Goal: Entertainment & Leisure: Consume media (video, audio)

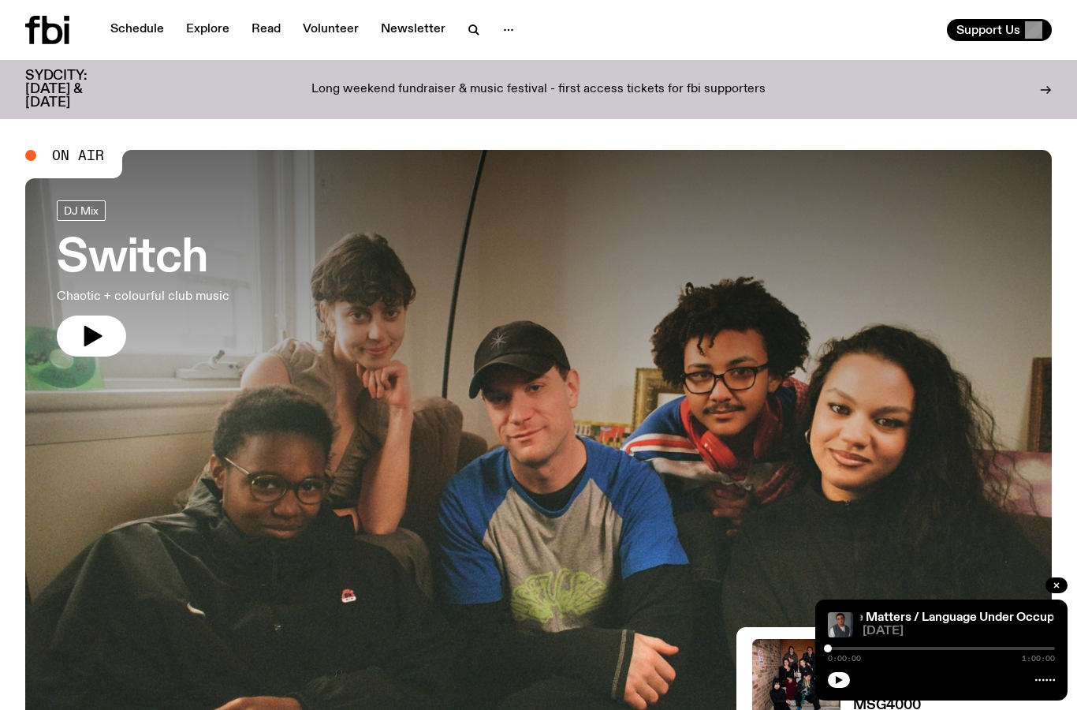
click at [63, 24] on icon at bounding box center [47, 30] width 44 height 28
click at [1057, 587] on icon "button" at bounding box center [1056, 585] width 5 height 5
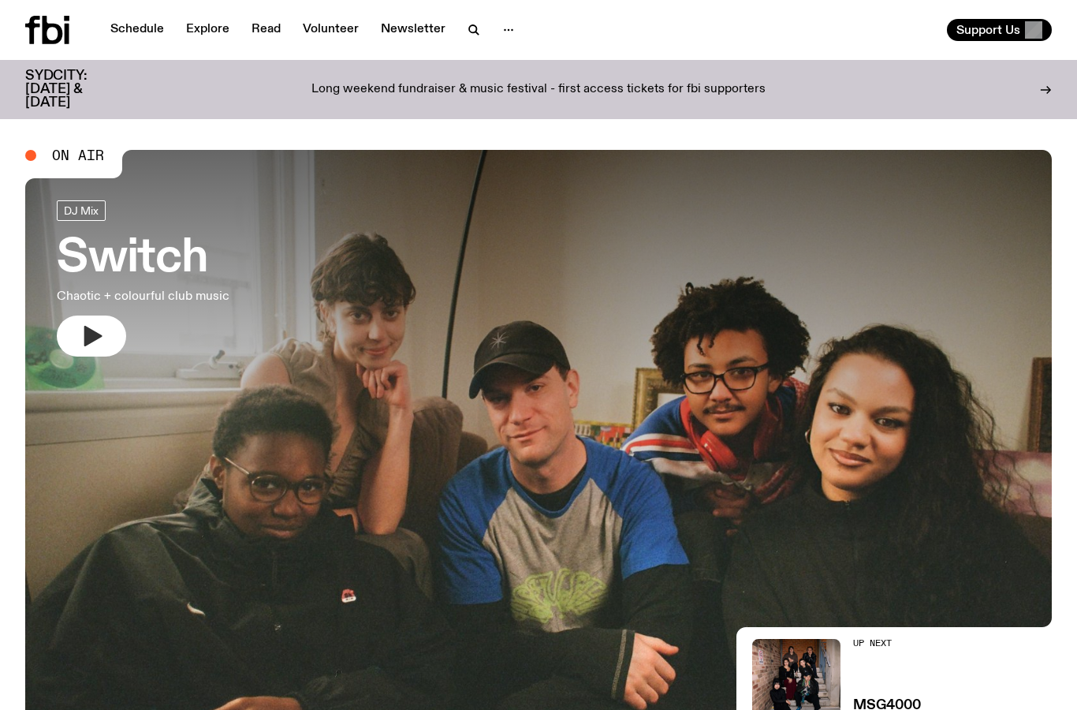
click at [109, 334] on button "button" at bounding box center [91, 335] width 69 height 41
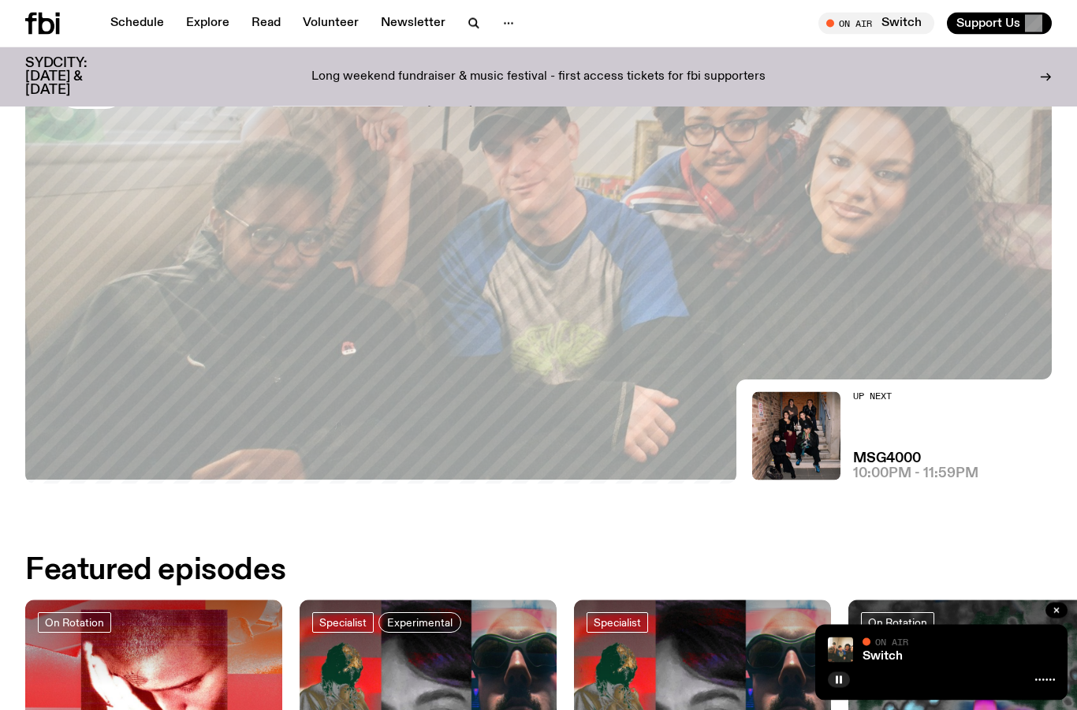
scroll to position [235, 0]
click at [881, 421] on div "Up Next MSG4000 10:00pm - 11:59pm" at bounding box center [915, 435] width 125 height 88
click at [876, 464] on h3 "MSG4000" at bounding box center [887, 457] width 68 height 13
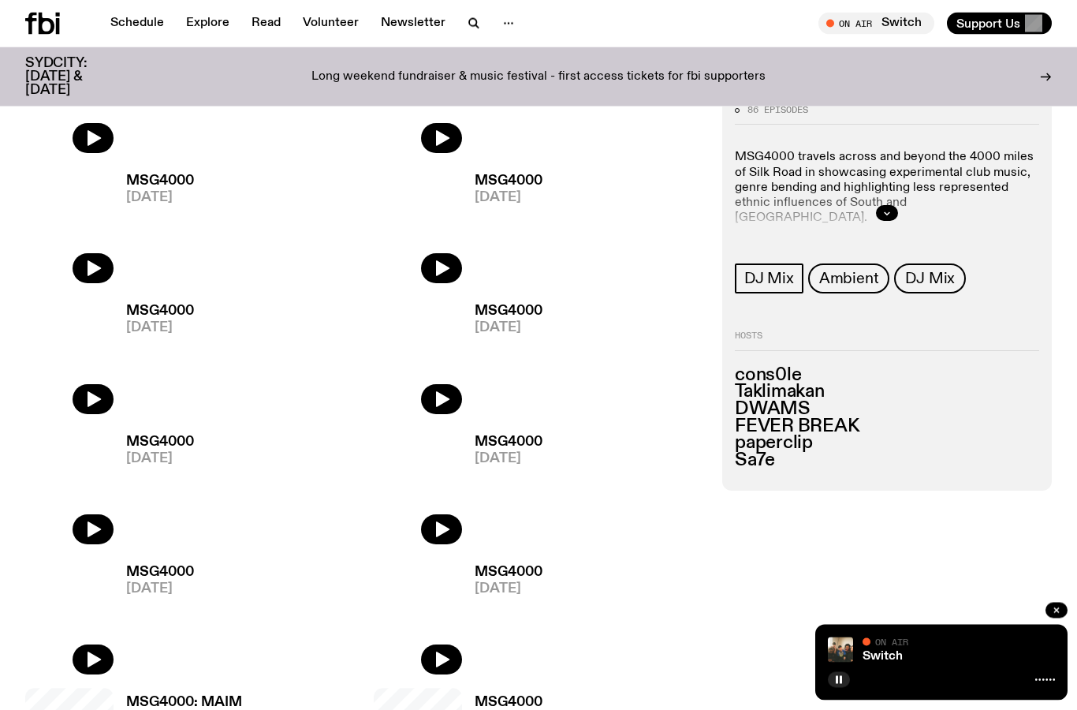
scroll to position [523, 0]
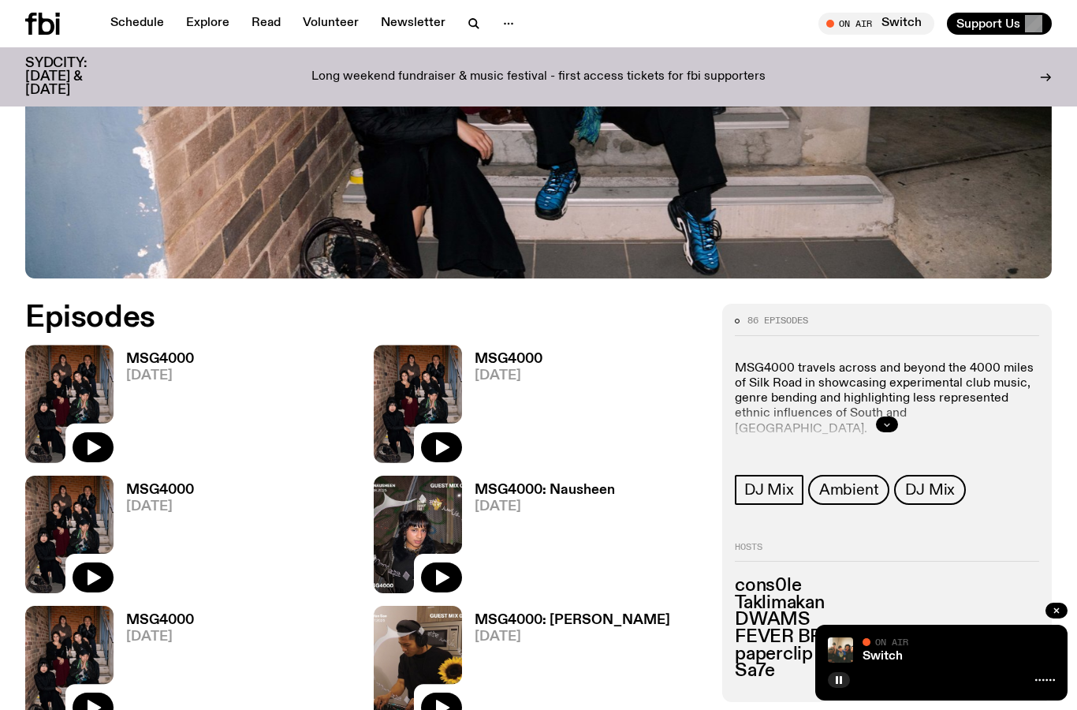
click at [892, 423] on button "button" at bounding box center [887, 424] width 22 height 16
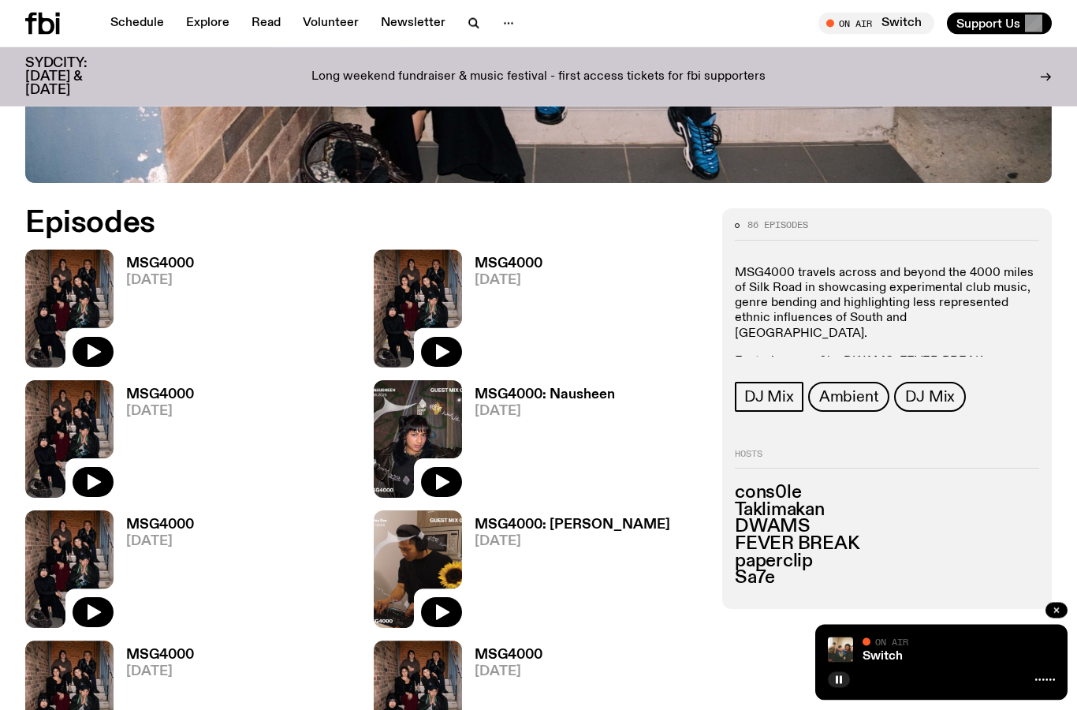
scroll to position [619, 0]
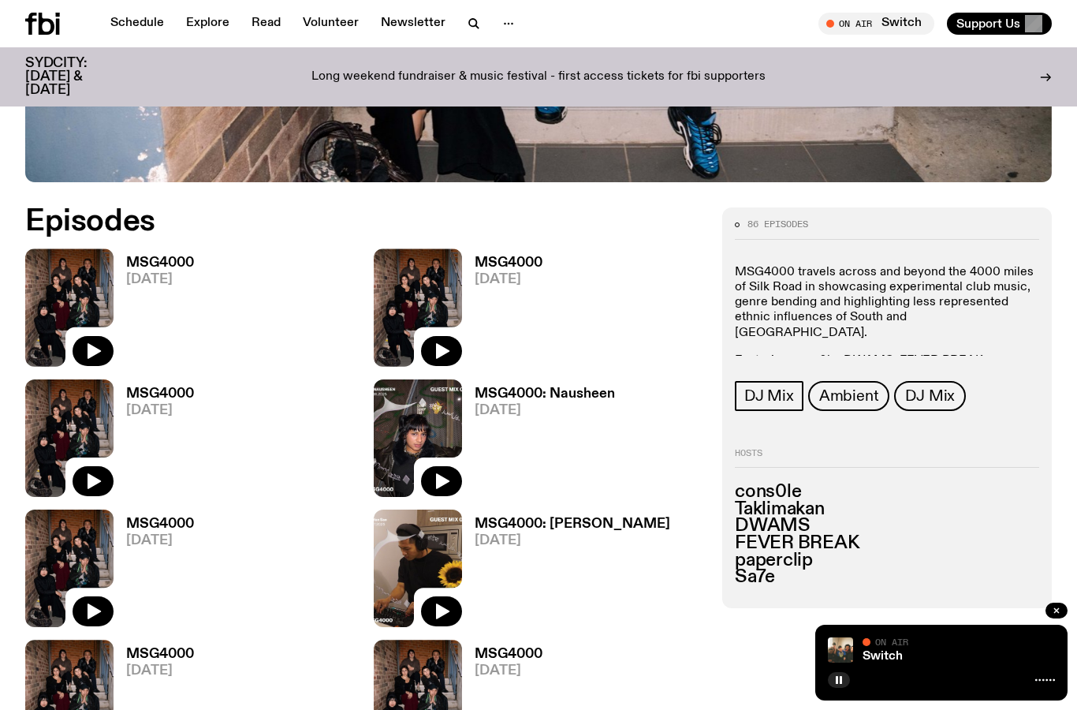
click at [810, 357] on div "86 episodes MSG4000 travels across and beyond the 4000 miles of Silk Road in sh…" at bounding box center [887, 315] width 304 height 190
click at [814, 353] on p "Featuring cons0le, DWAMS, FEVER BREAK, paperclip & Taklimakan" at bounding box center [887, 368] width 304 height 30
drag, startPoint x: 775, startPoint y: 574, endPoint x: 733, endPoint y: 577, distance: 41.9
click at [733, 577] on div "86 episodes MSG4000 travels across and beyond the 4000 miles of Silk Road in sh…" at bounding box center [887, 407] width 330 height 400
copy h3 "Sa7e"
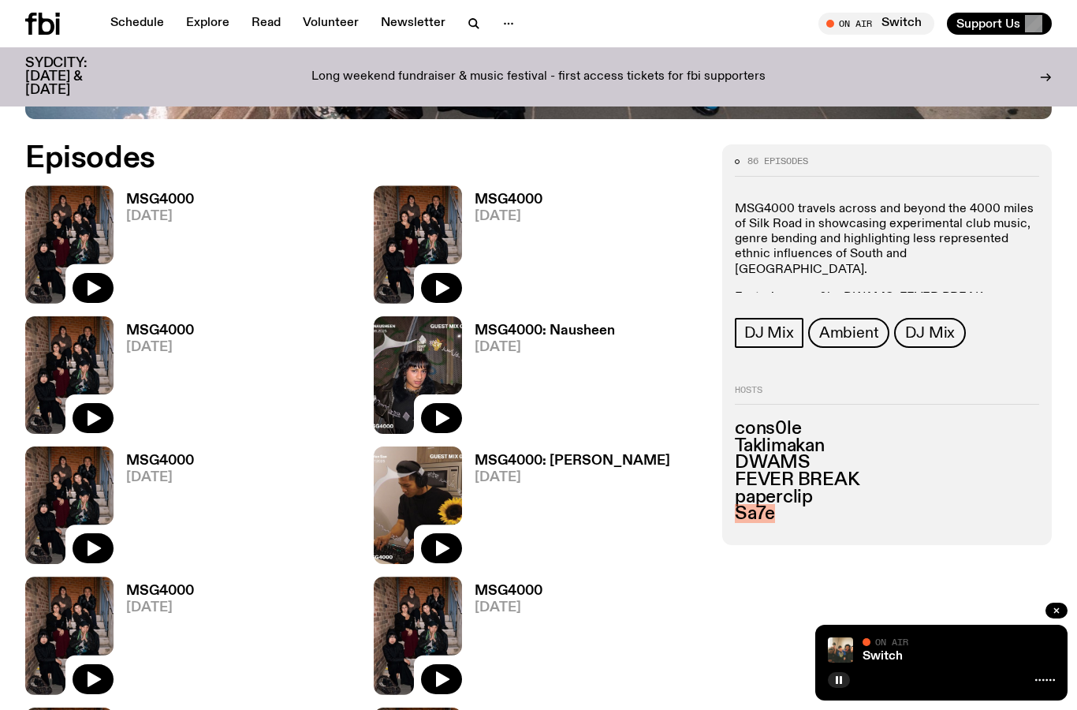
scroll to position [611, 0]
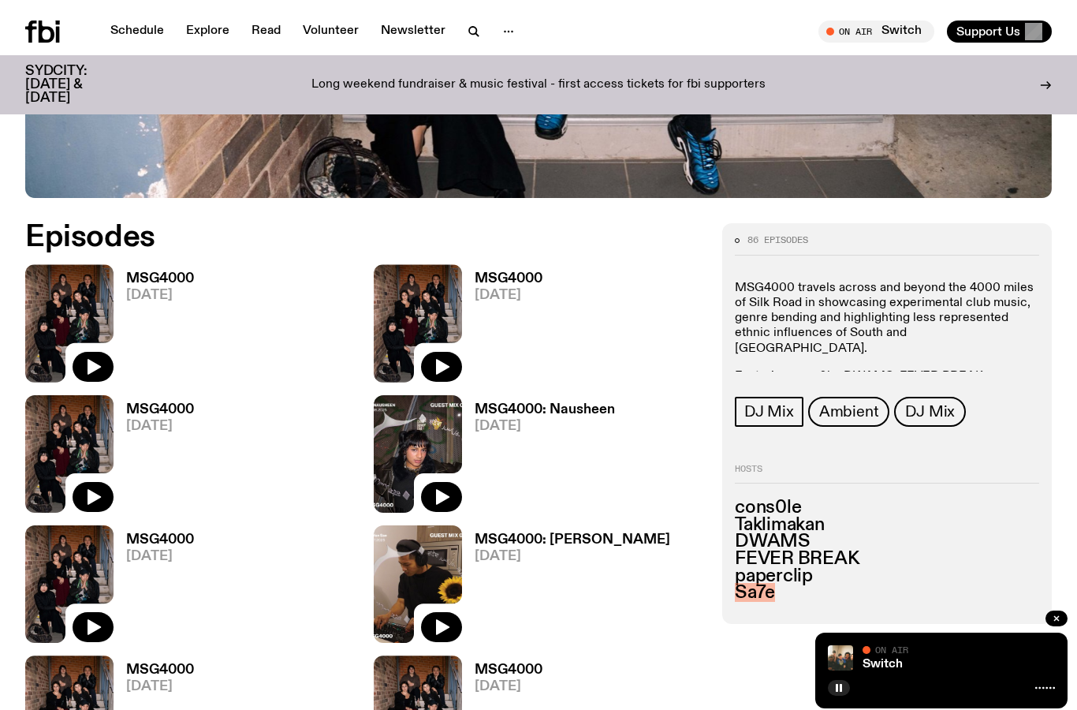
click at [929, 700] on div "Switch On Air On Air" at bounding box center [941, 662] width 252 height 76
click at [1045, 700] on div "Switch On Air On Air" at bounding box center [941, 662] width 252 height 76
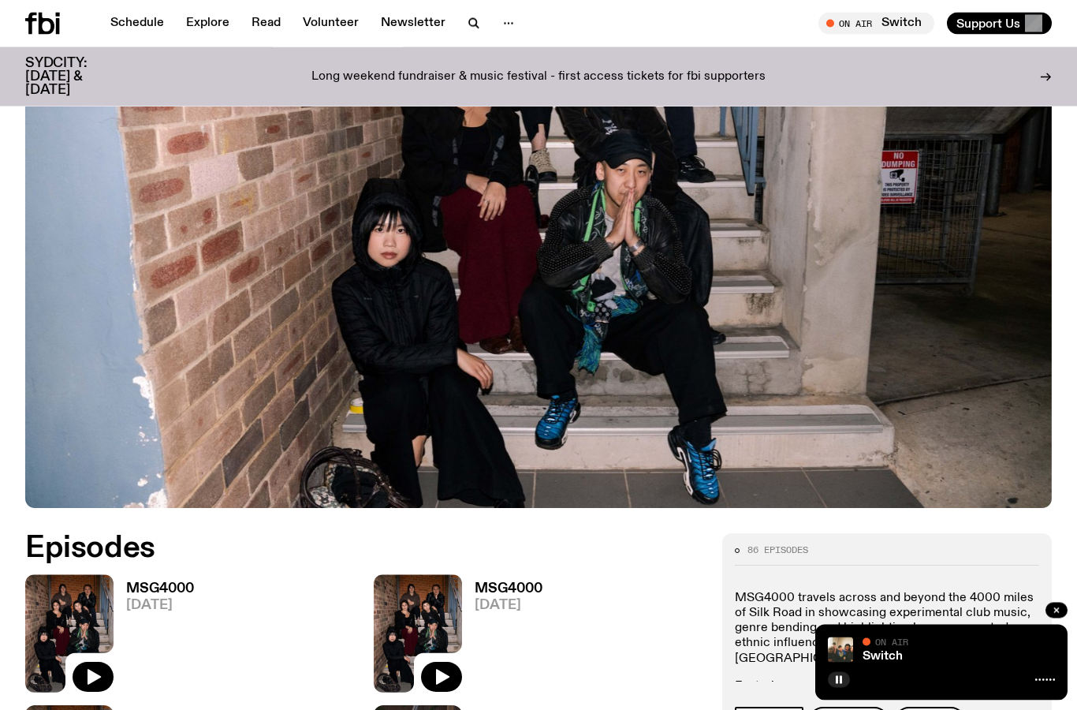
scroll to position [0, 0]
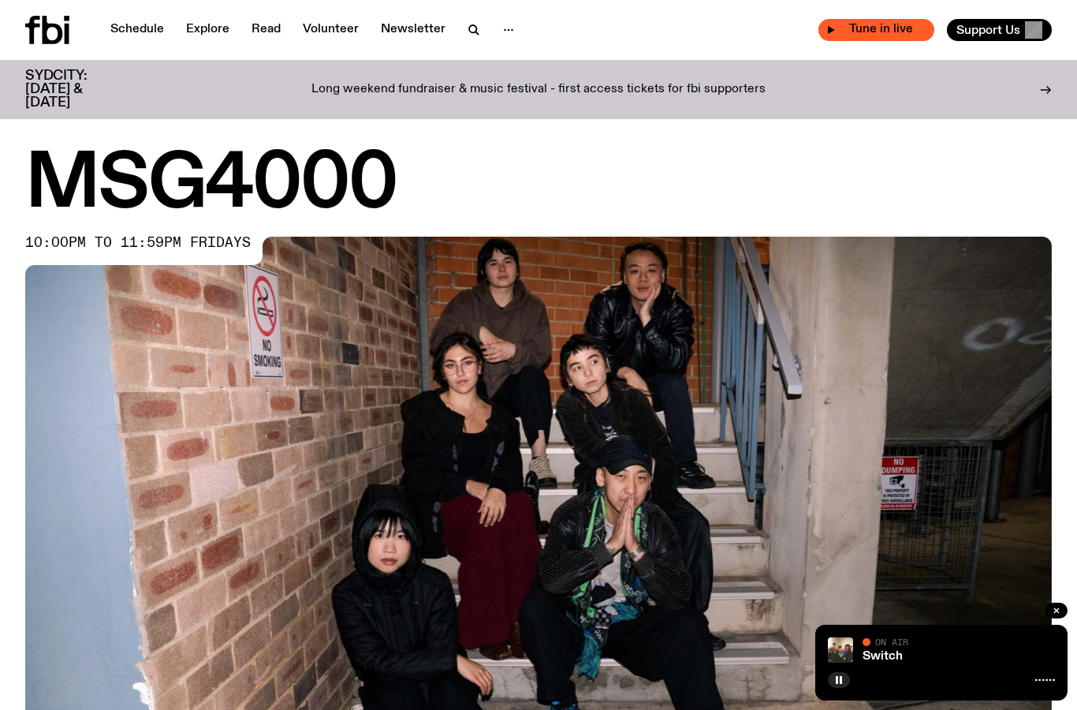
click at [847, 33] on span "Tune in live" at bounding box center [881, 30] width 91 height 12
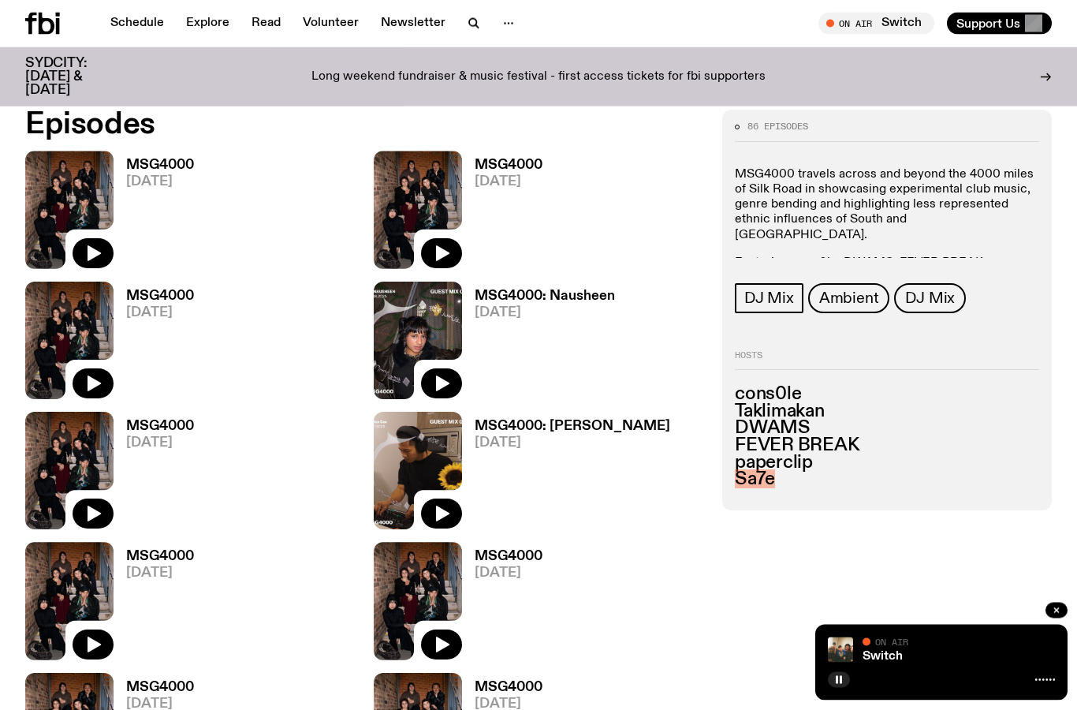
scroll to position [717, 0]
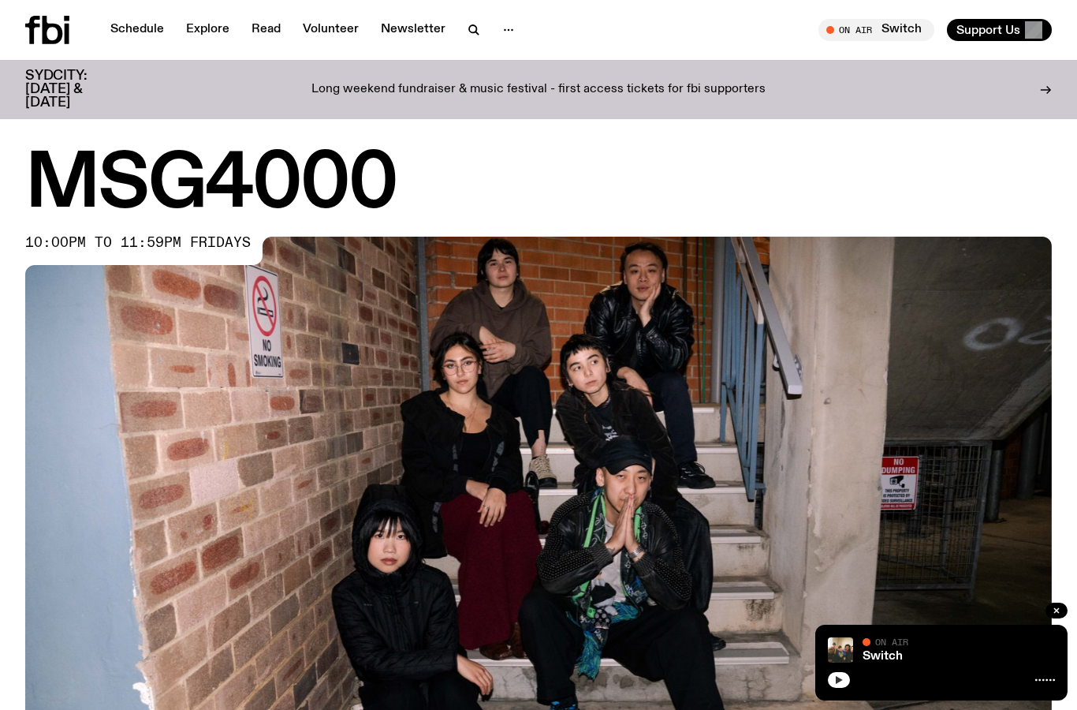
click at [837, 677] on icon "button" at bounding box center [839, 680] width 7 height 8
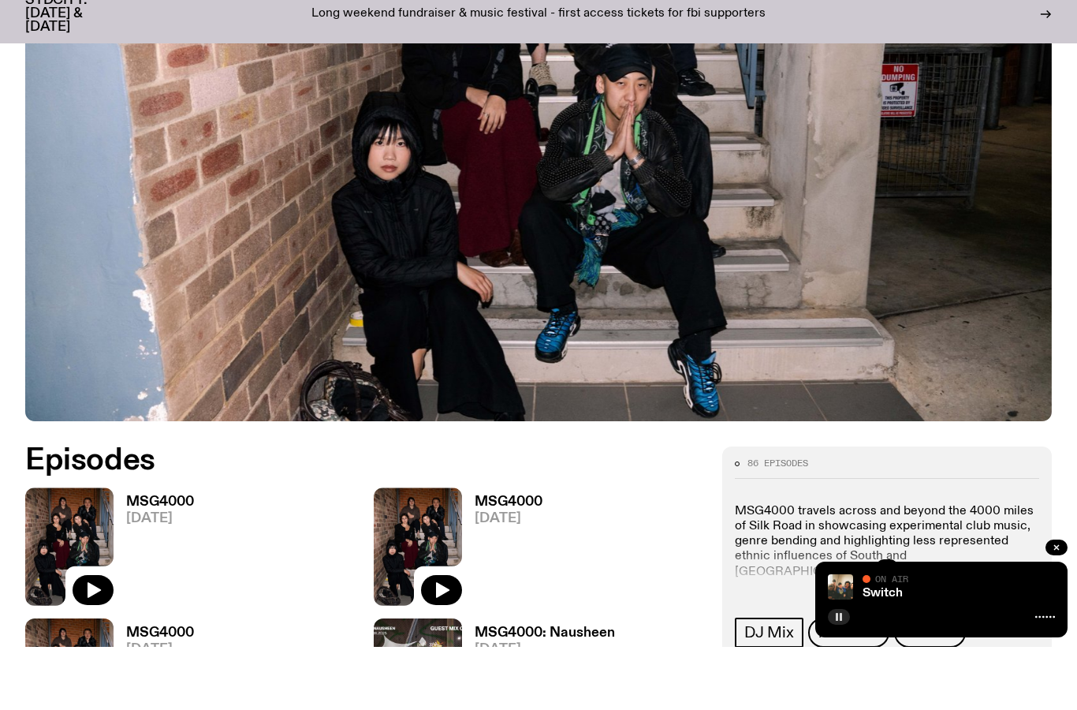
scroll to position [380, 0]
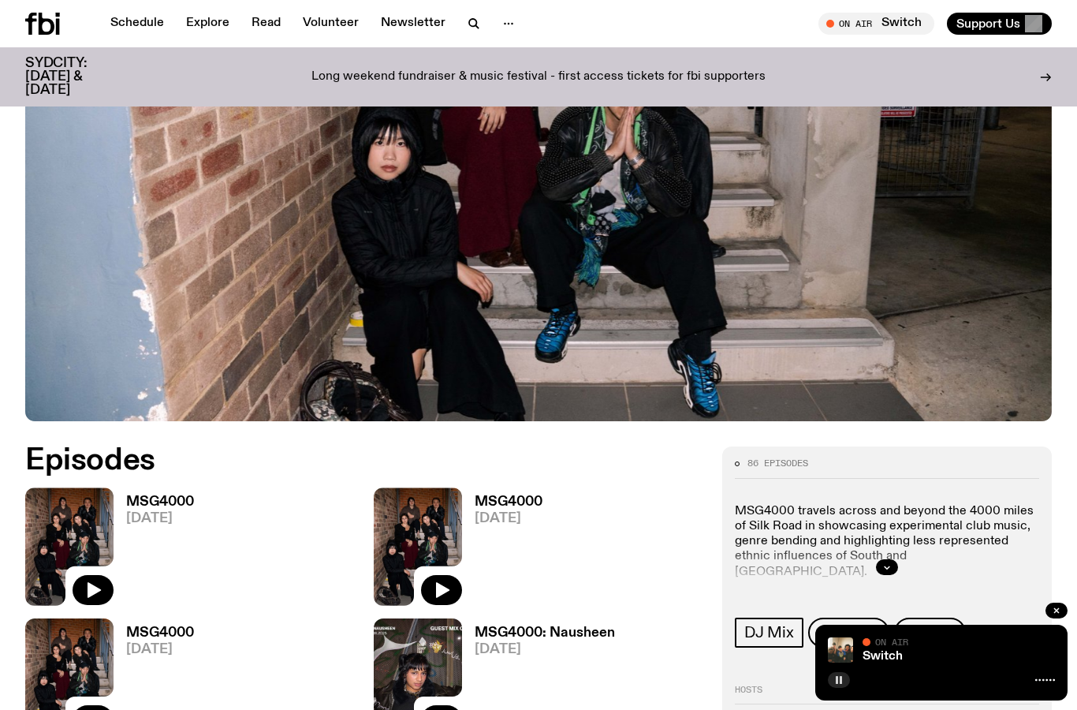
click at [843, 674] on button "button" at bounding box center [839, 680] width 22 height 16
click at [1055, 610] on icon "button" at bounding box center [1056, 610] width 5 height 5
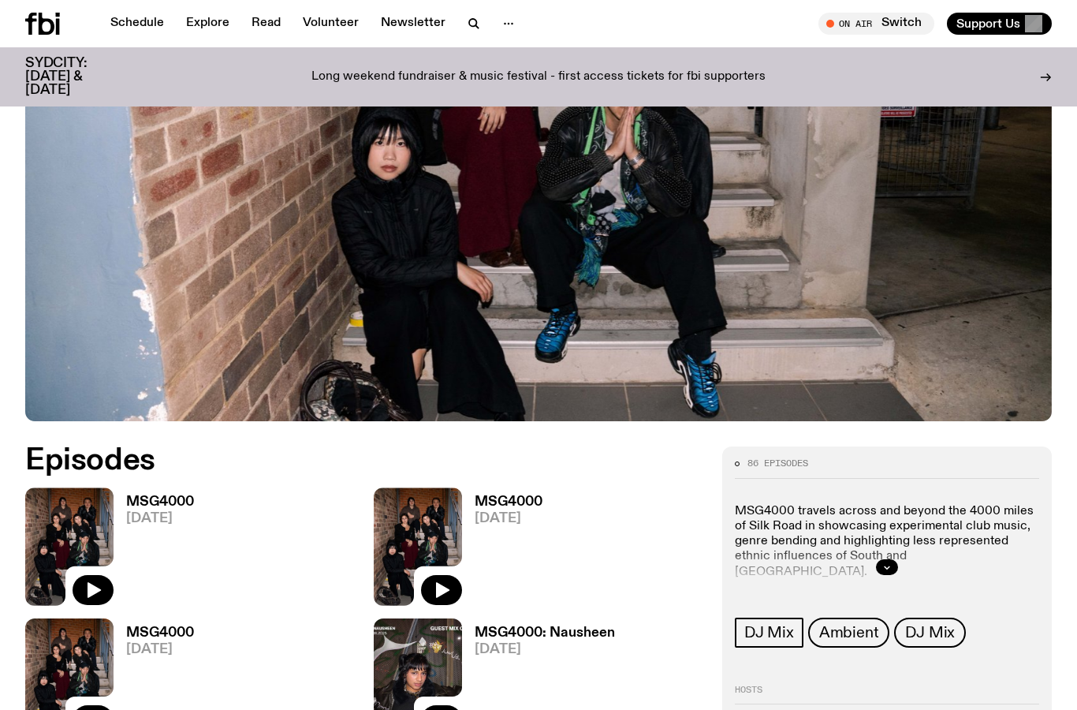
click at [39, 28] on icon at bounding box center [47, 24] width 16 height 22
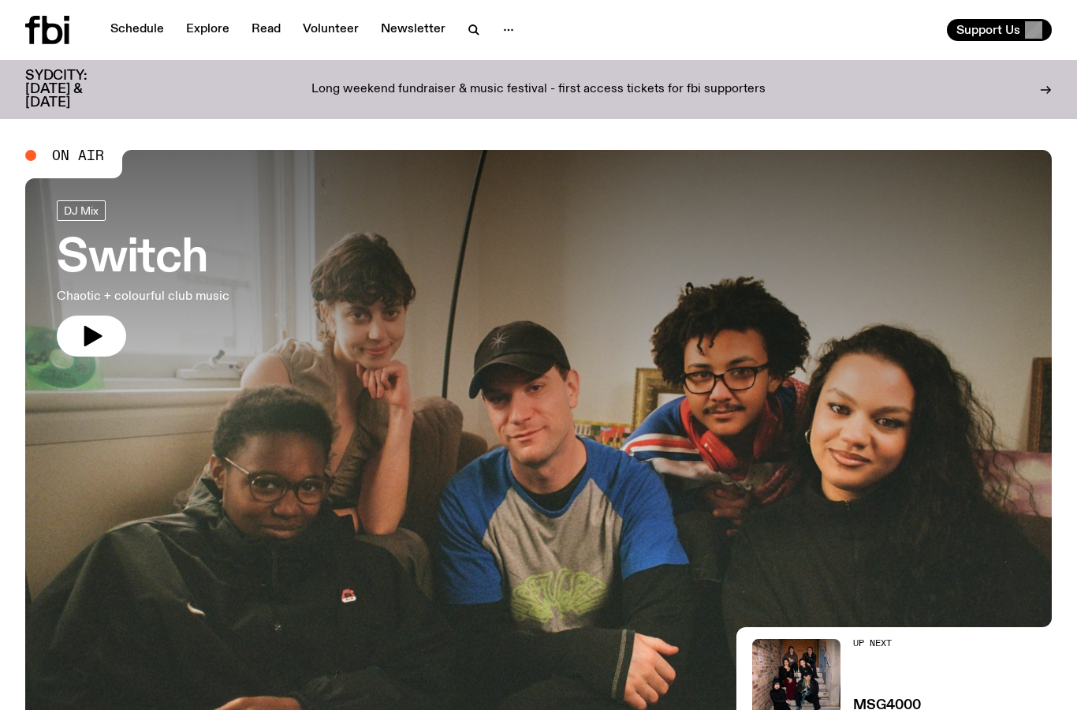
click at [874, 35] on div "Support Us" at bounding box center [798, 30] width 507 height 22
click at [110, 330] on button "button" at bounding box center [91, 335] width 69 height 41
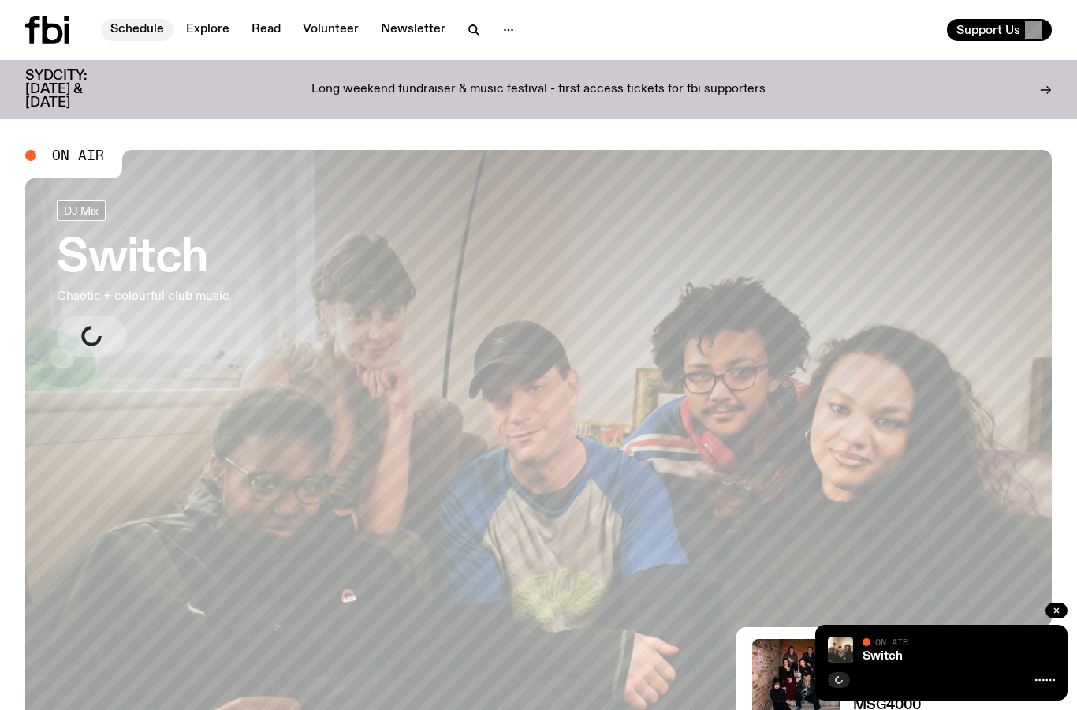
click at [143, 24] on link "Schedule" at bounding box center [137, 30] width 73 height 22
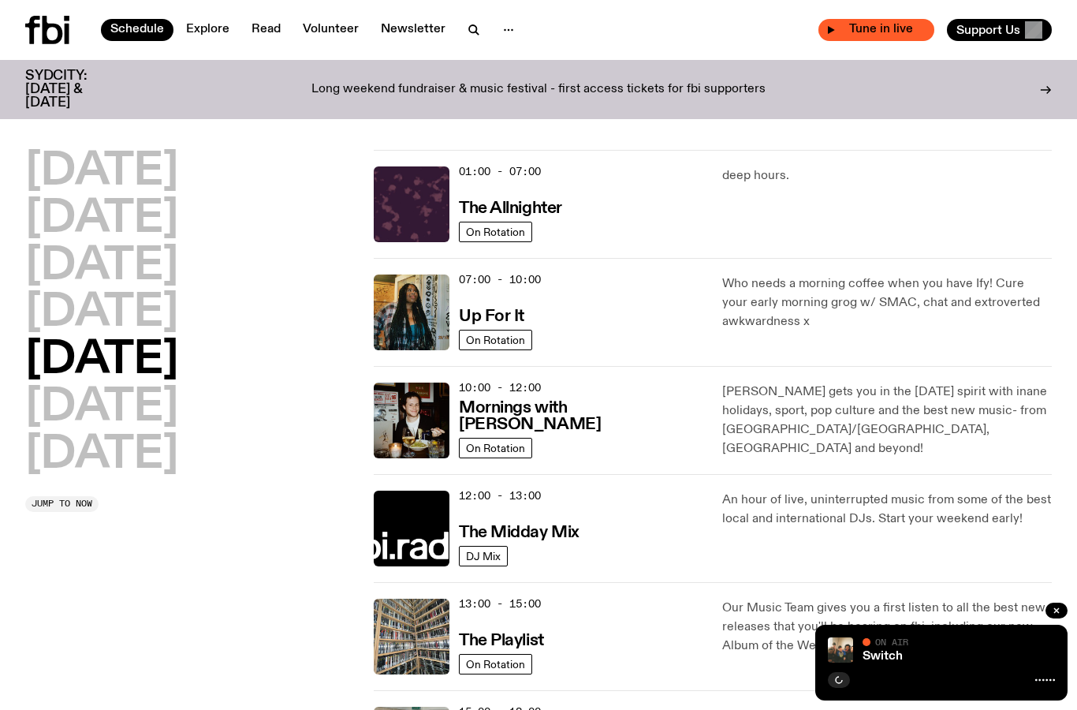
click at [862, 26] on span "Tune in live" at bounding box center [881, 30] width 91 height 12
click at [829, 28] on icon "button" at bounding box center [830, 29] width 9 height 9
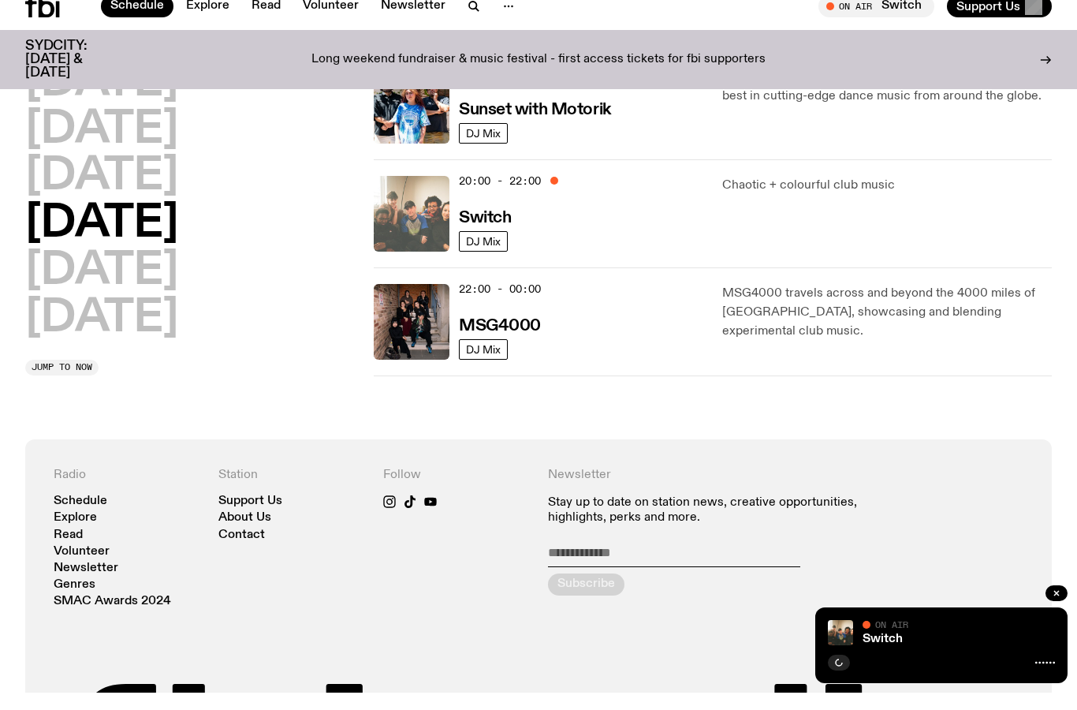
scroll to position [734, 0]
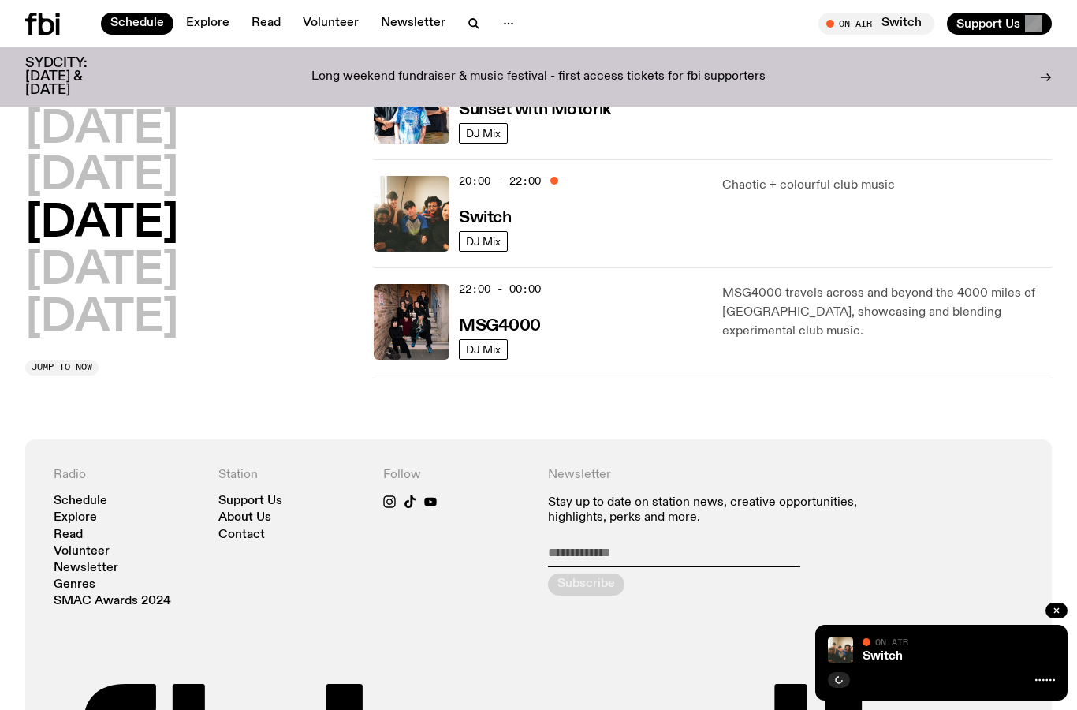
click at [47, 30] on icon at bounding box center [42, 24] width 35 height 22
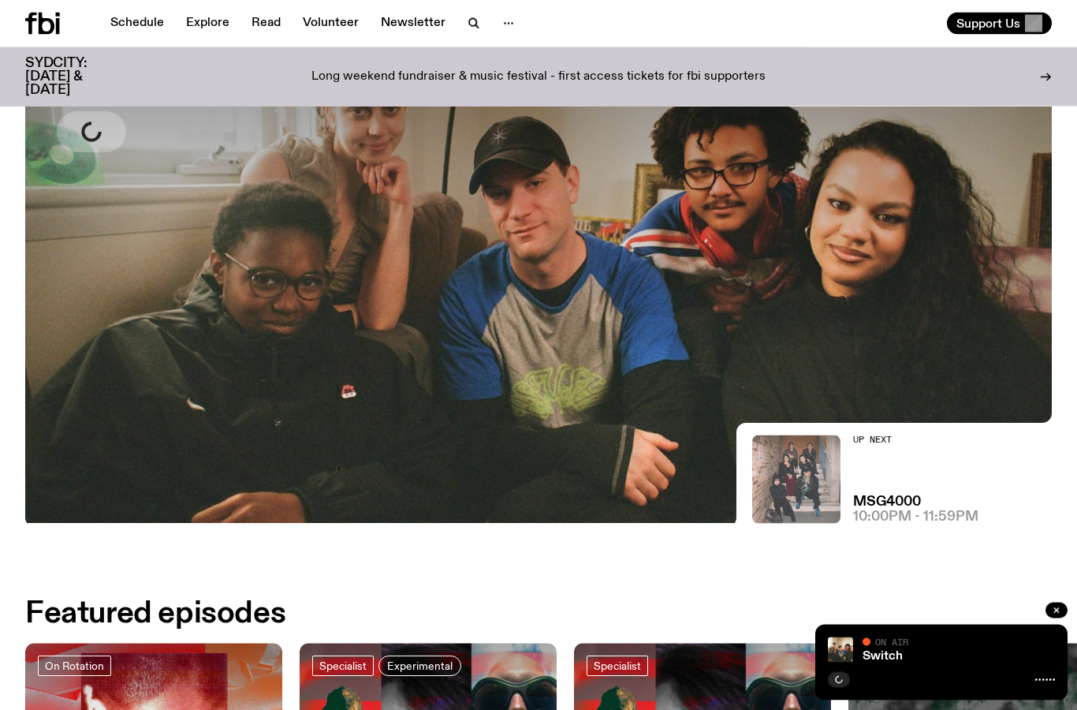
scroll to position [192, 0]
click at [861, 490] on div "Up Next MSG4000 10:00pm - 11:59pm" at bounding box center [915, 478] width 125 height 88
click at [775, 497] on img at bounding box center [796, 478] width 88 height 88
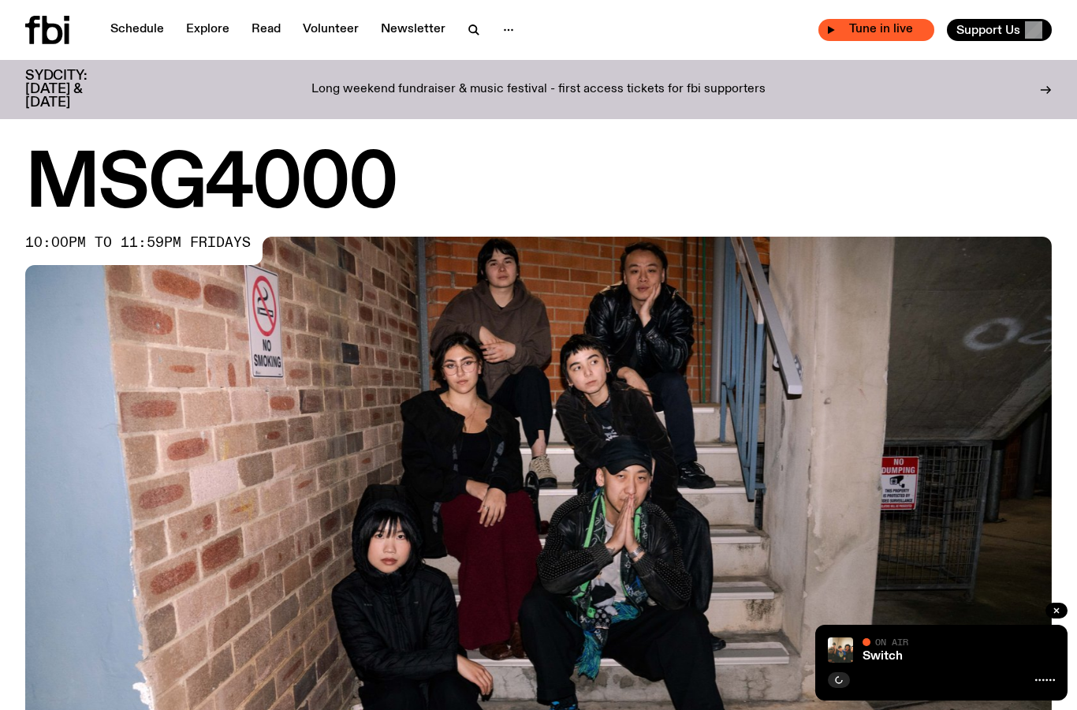
click at [863, 24] on span "Tune in live" at bounding box center [881, 30] width 91 height 12
click at [817, 29] on span "Tune in live" at bounding box center [870, 30] width 111 height 12
click at [838, 674] on button "button" at bounding box center [839, 680] width 22 height 16
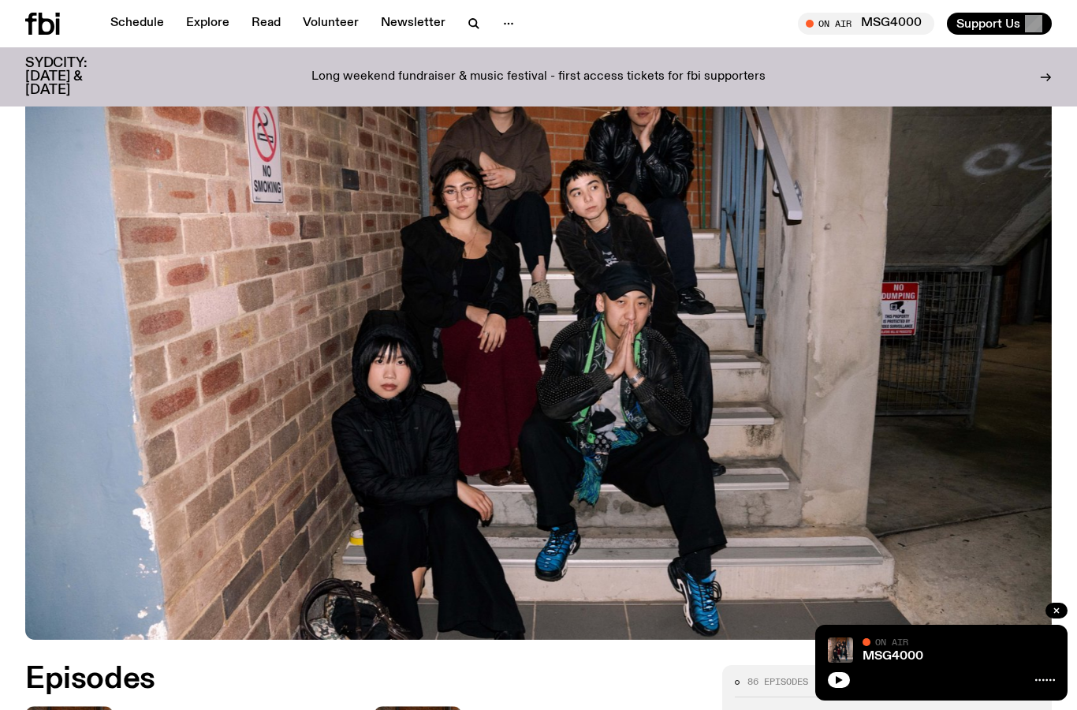
scroll to position [177, 0]
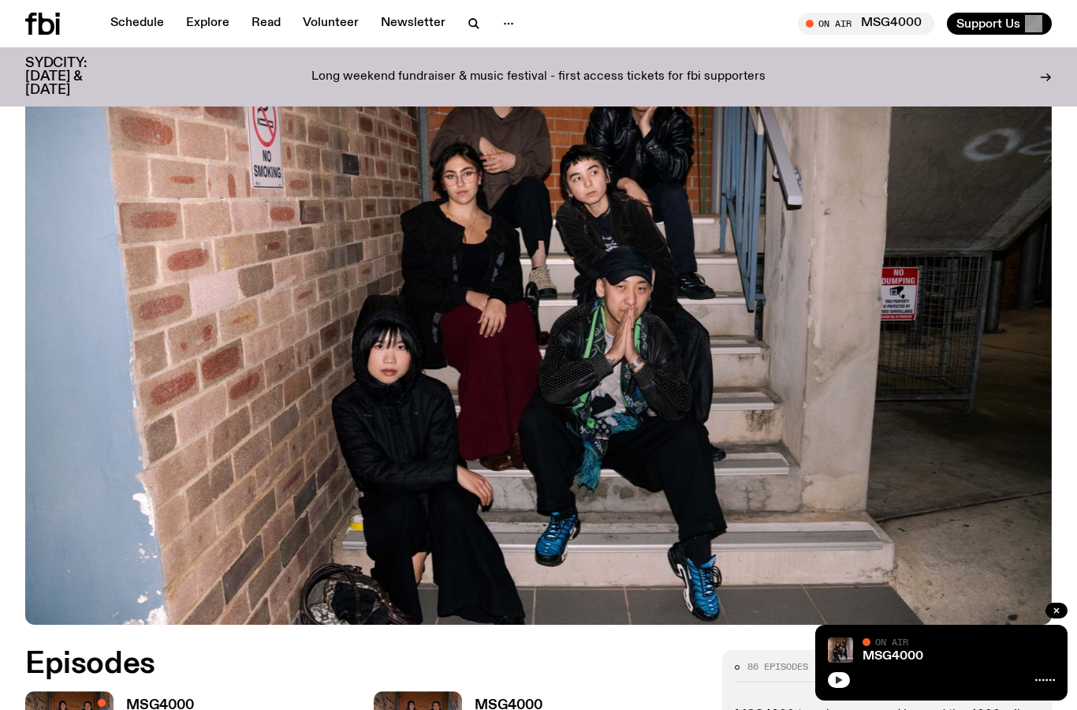
click at [846, 676] on button "button" at bounding box center [839, 680] width 22 height 16
click at [831, 687] on div at bounding box center [941, 678] width 227 height 19
click at [832, 678] on button "button" at bounding box center [839, 680] width 22 height 16
click at [821, 677] on div "MSG4000 On Air On Air" at bounding box center [941, 662] width 252 height 76
click at [834, 674] on button "button" at bounding box center [839, 680] width 22 height 16
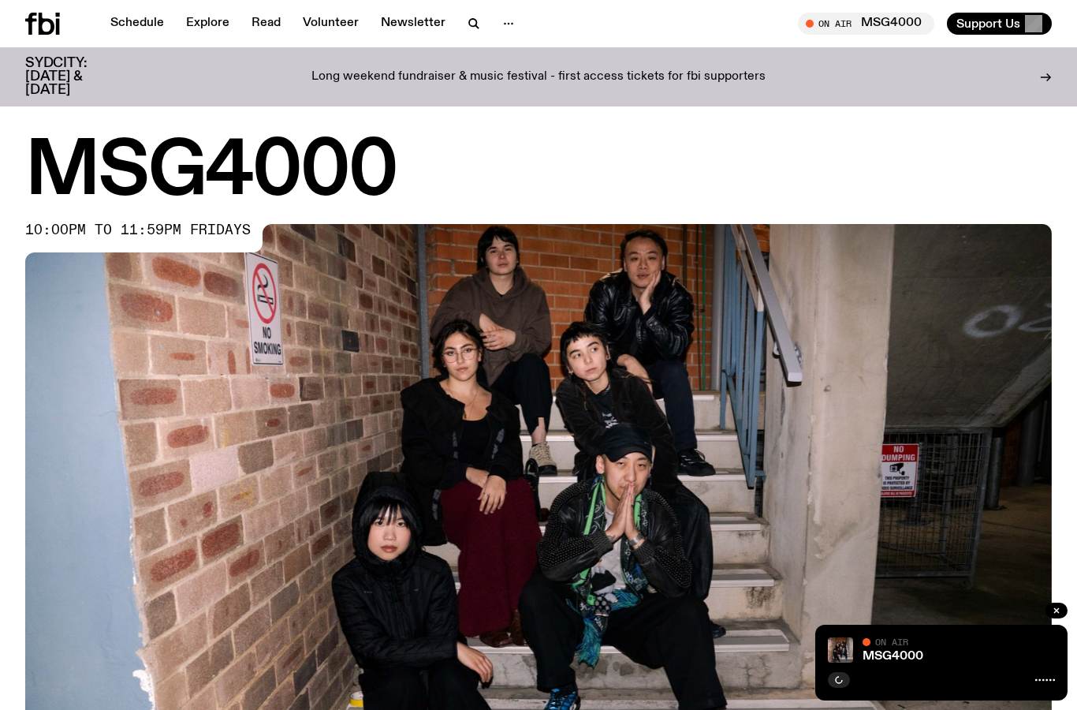
scroll to position [177, 0]
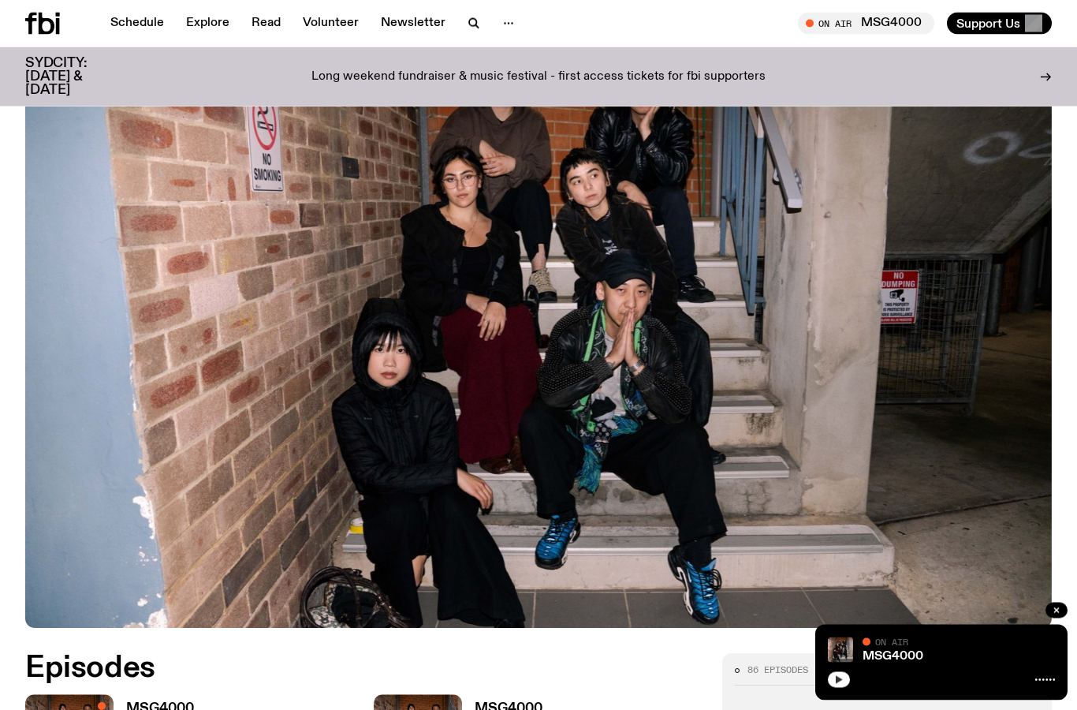
click at [833, 676] on button "button" at bounding box center [839, 680] width 22 height 16
